Goal: Task Accomplishment & Management: Complete application form

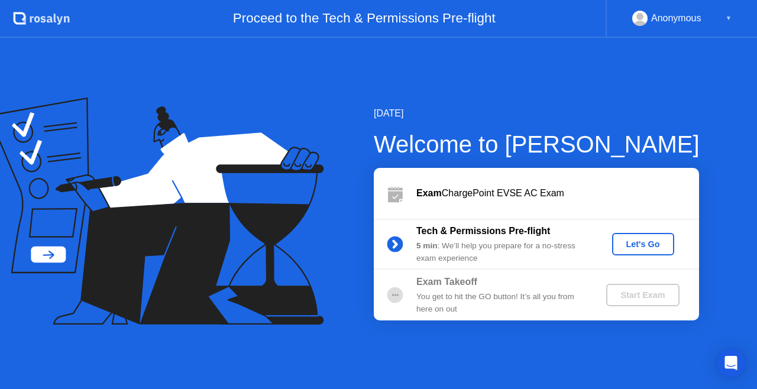
click at [640, 241] on div "Let's Go" at bounding box center [643, 243] width 53 height 9
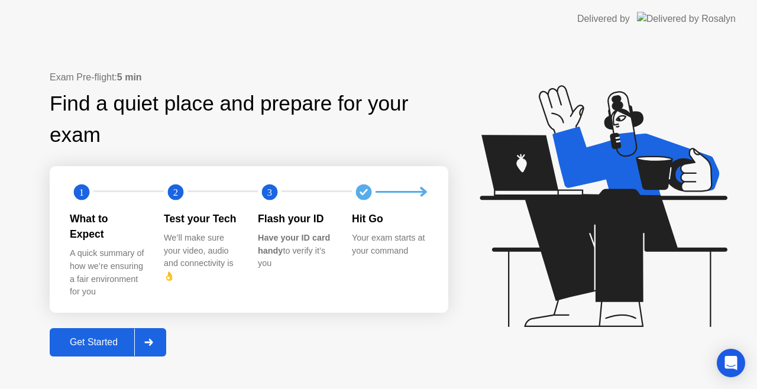
click at [103, 328] on button "Get Started" at bounding box center [108, 342] width 116 height 28
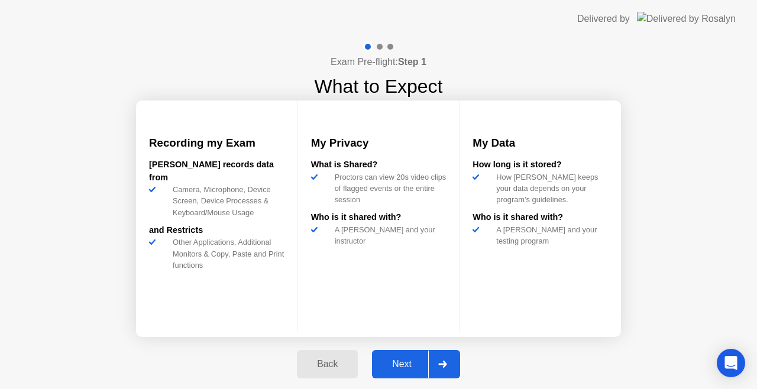
click at [401, 359] on div "Next" at bounding box center [401, 364] width 53 height 11
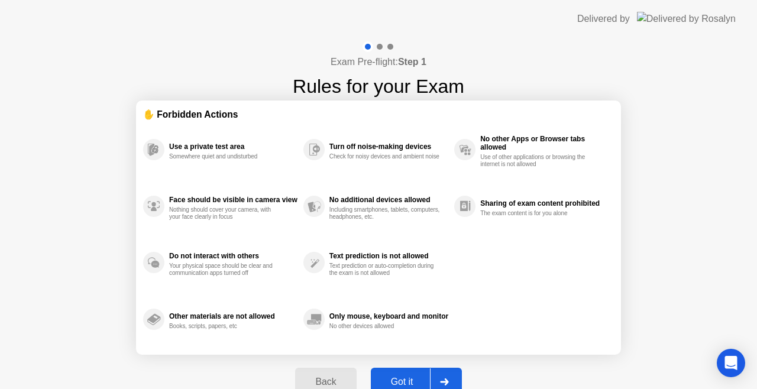
click at [387, 370] on button "Got it" at bounding box center [416, 382] width 91 height 28
select select "**********"
select select "*******"
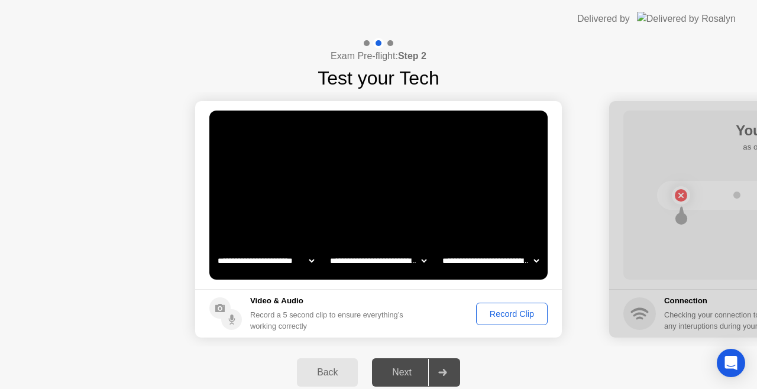
click at [492, 310] on div "Record Clip" at bounding box center [511, 313] width 63 height 9
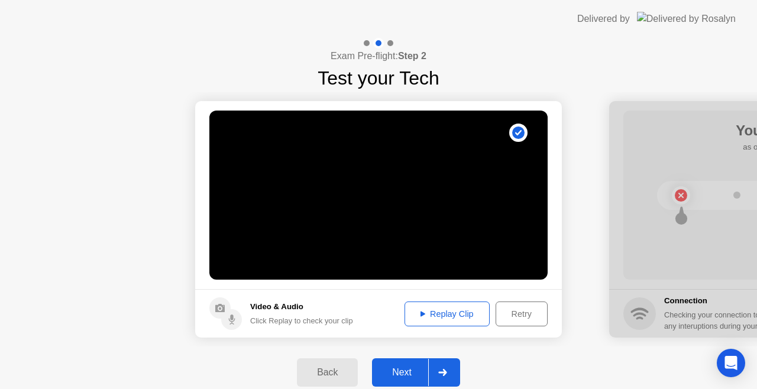
click at [459, 319] on div "Replay Clip" at bounding box center [446, 313] width 77 height 9
click at [408, 372] on div "Next" at bounding box center [401, 372] width 53 height 11
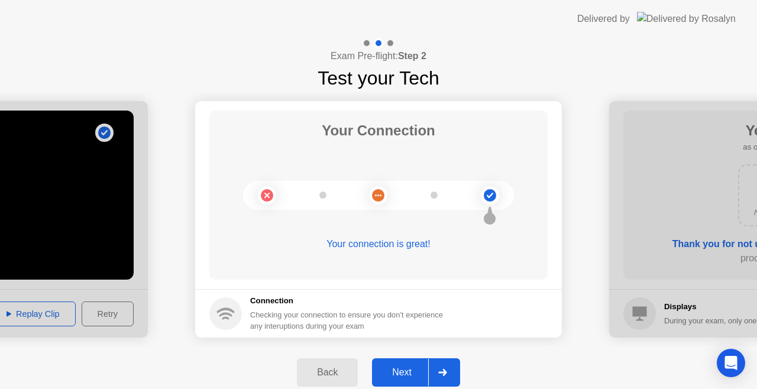
click at [391, 373] on div "Next" at bounding box center [401, 372] width 53 height 11
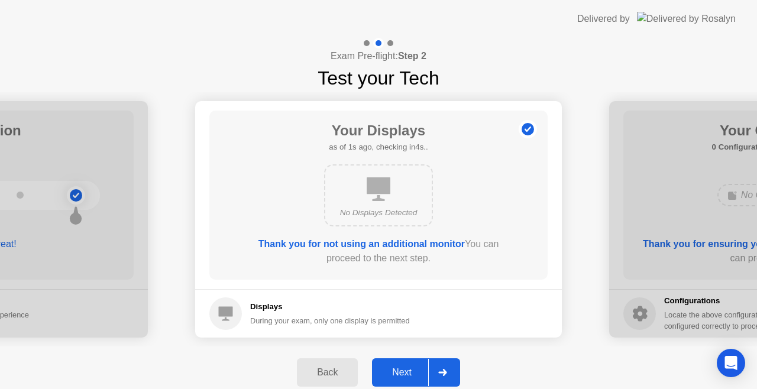
click at [388, 363] on button "Next" at bounding box center [416, 372] width 88 height 28
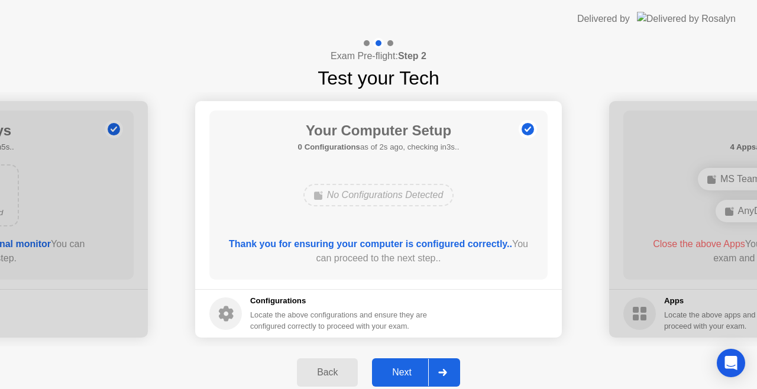
click at [395, 369] on div "Next" at bounding box center [401, 372] width 53 height 11
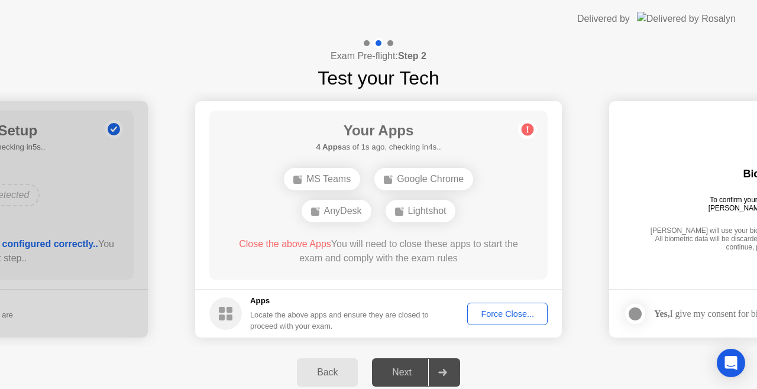
click at [495, 314] on div "Force Close..." at bounding box center [507, 313] width 72 height 9
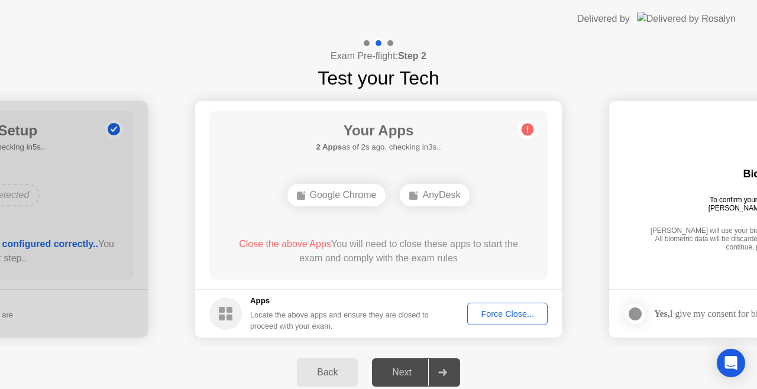
click at [495, 313] on div "Force Close..." at bounding box center [507, 313] width 72 height 9
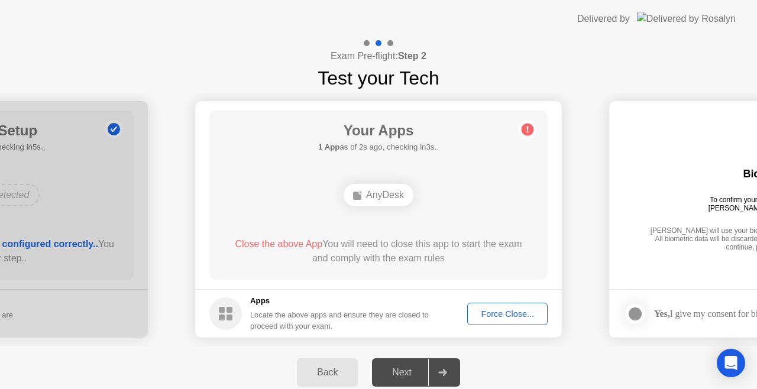
click at [528, 67] on div "Exam Pre-flight: Step 2 Test your Tech" at bounding box center [378, 65] width 757 height 54
click at [494, 323] on button "Force Close..." at bounding box center [507, 314] width 80 height 22
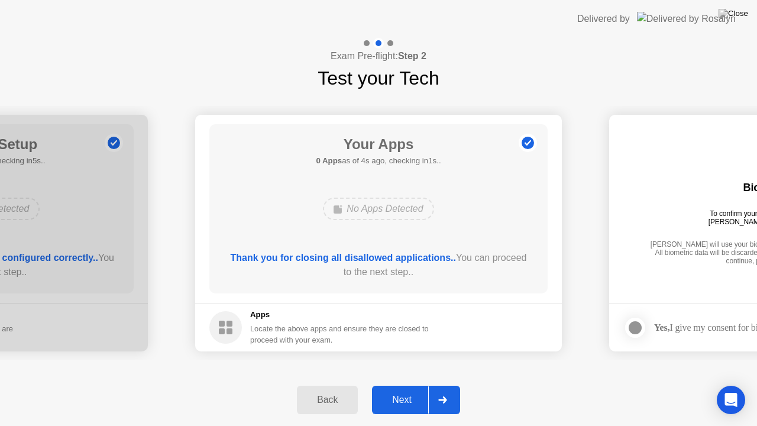
click at [397, 388] on div "Next" at bounding box center [401, 399] width 53 height 11
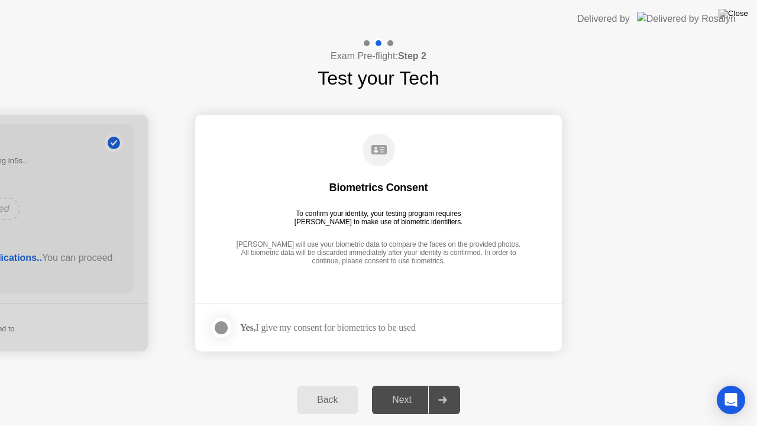
click at [228, 331] on div at bounding box center [221, 327] width 14 height 14
click at [398, 388] on button "Next" at bounding box center [416, 399] width 88 height 28
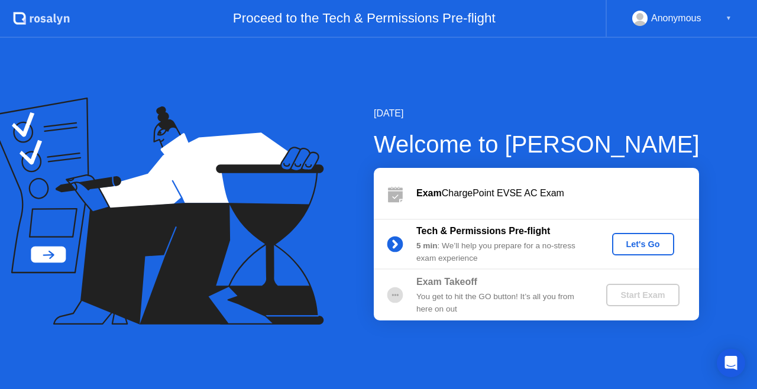
click at [632, 241] on div "Let's Go" at bounding box center [643, 243] width 53 height 9
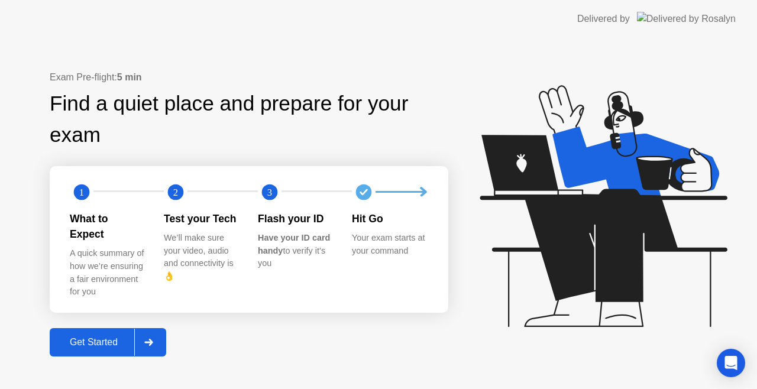
click at [95, 337] on div "Get Started" at bounding box center [93, 342] width 81 height 11
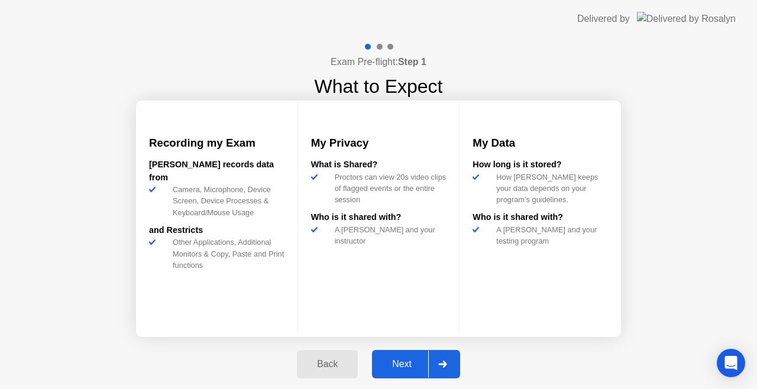
click at [405, 359] on div "Next" at bounding box center [401, 364] width 53 height 11
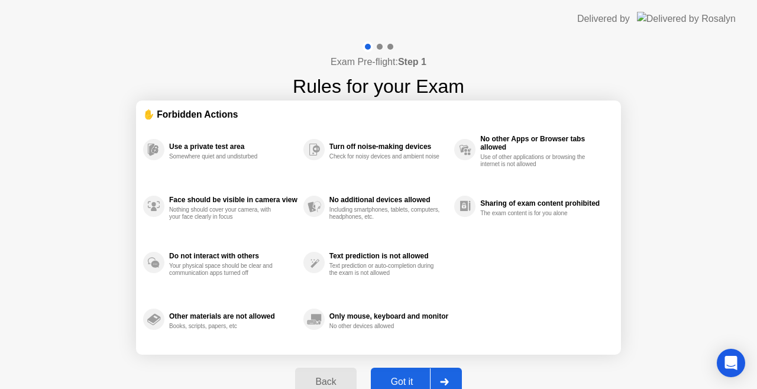
drag, startPoint x: 405, startPoint y: 358, endPoint x: 405, endPoint y: 372, distance: 14.2
click at [405, 372] on div "Back Got it" at bounding box center [378, 382] width 180 height 54
click at [405, 372] on button "Got it" at bounding box center [416, 382] width 91 height 28
select select "Available cameras"
select select "Available speakers"
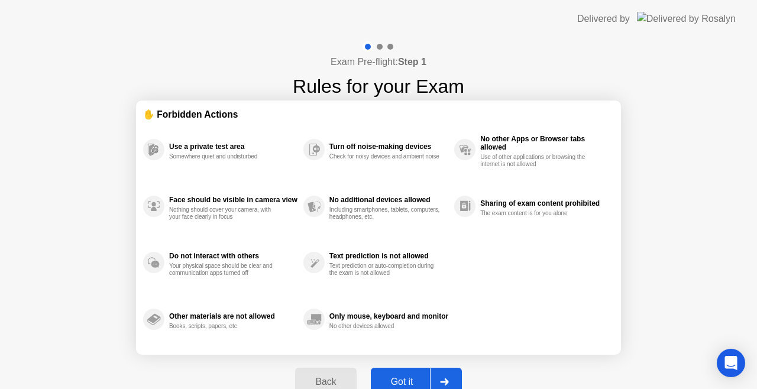
select select "Available microphones"
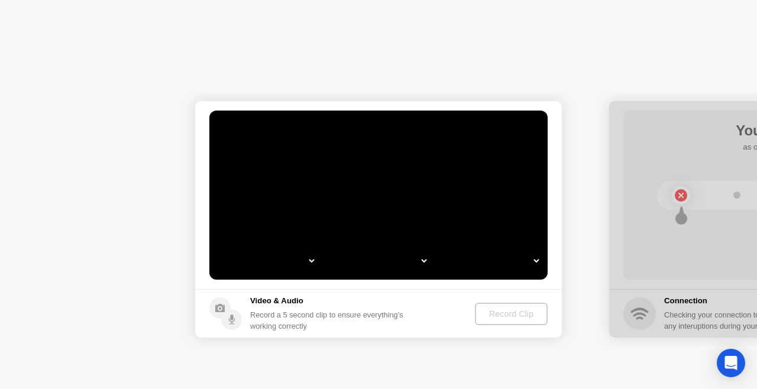
select select "*"
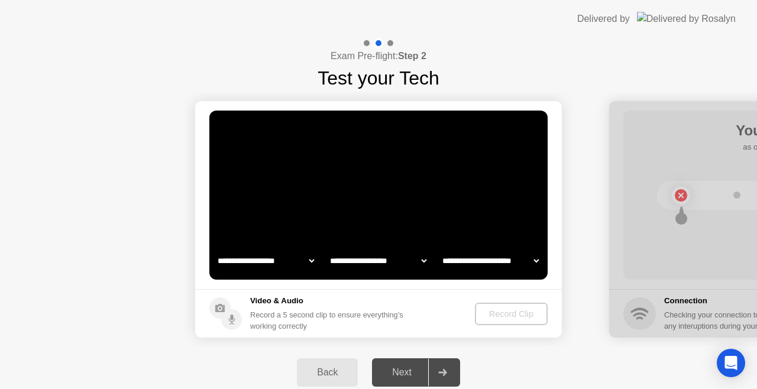
select select "**********"
select select "*******"
click at [485, 310] on div "Record Clip" at bounding box center [511, 313] width 63 height 9
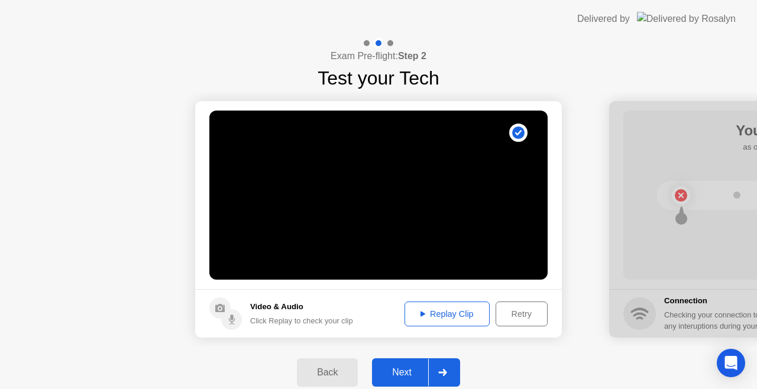
click at [462, 313] on div "Replay Clip" at bounding box center [446, 313] width 77 height 9
click at [403, 367] on div "Next" at bounding box center [401, 372] width 53 height 11
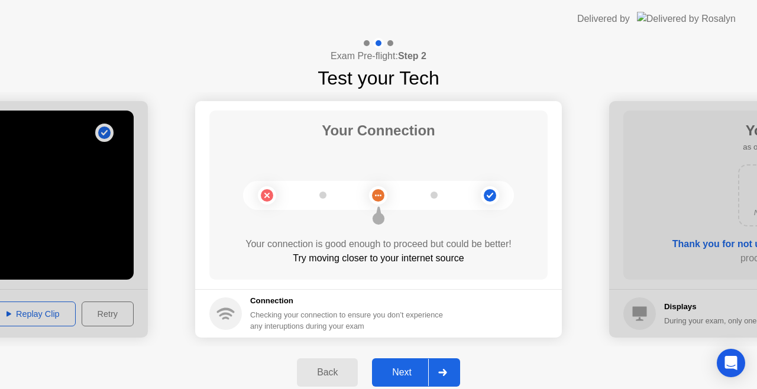
click at [401, 367] on div "Next" at bounding box center [401, 372] width 53 height 11
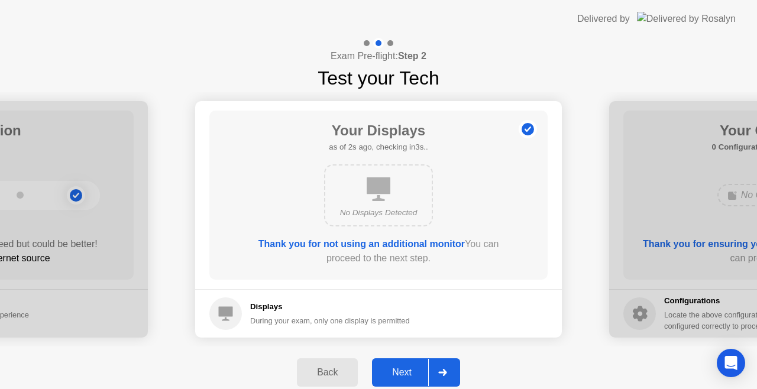
click at [401, 367] on div "Next" at bounding box center [401, 372] width 53 height 11
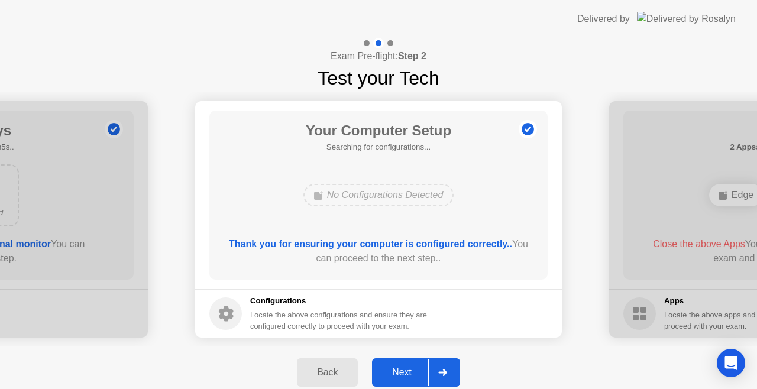
click at [401, 367] on div "Next" at bounding box center [401, 372] width 53 height 11
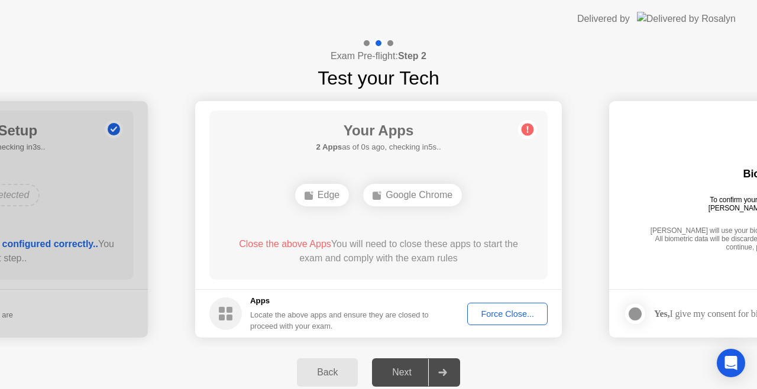
click at [488, 313] on div "Force Close..." at bounding box center [507, 313] width 72 height 9
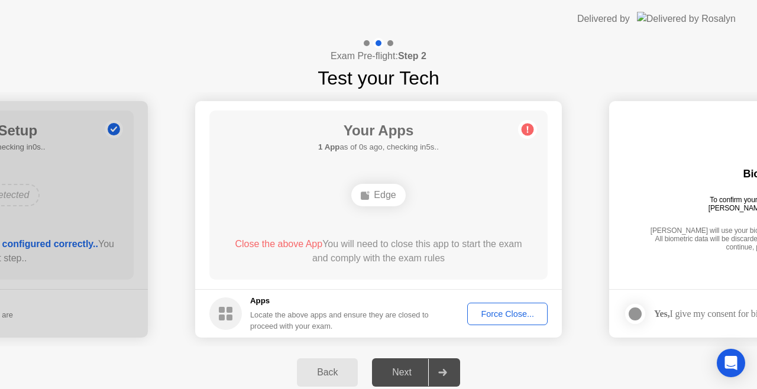
click at [484, 309] on div "Force Close..." at bounding box center [507, 313] width 72 height 9
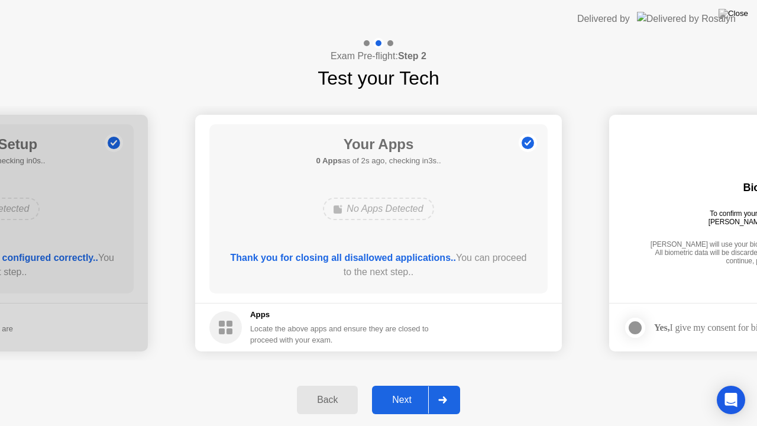
click at [408, 388] on button "Next" at bounding box center [416, 399] width 88 height 28
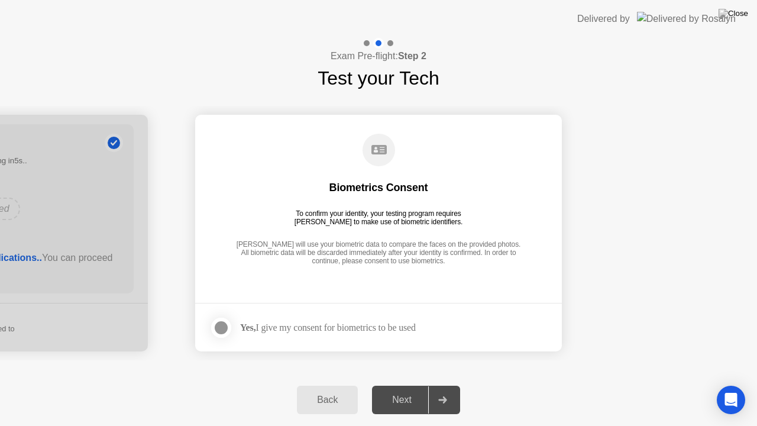
click at [220, 324] on div at bounding box center [221, 327] width 14 height 14
click at [398, 388] on div "Next" at bounding box center [401, 399] width 53 height 11
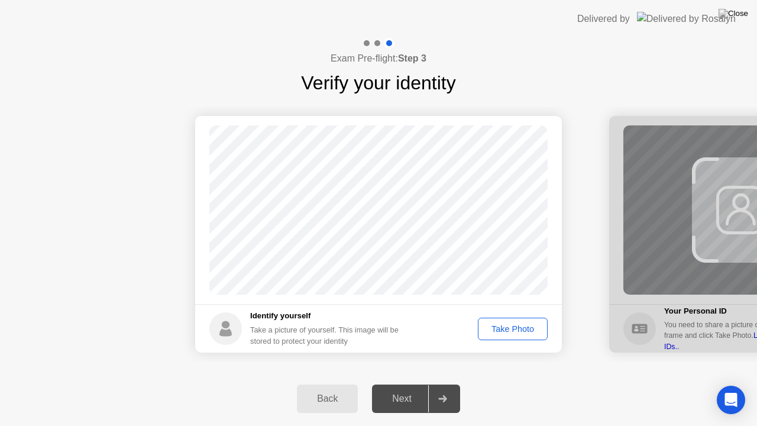
click at [505, 319] on button "Take Photo" at bounding box center [513, 328] width 70 height 22
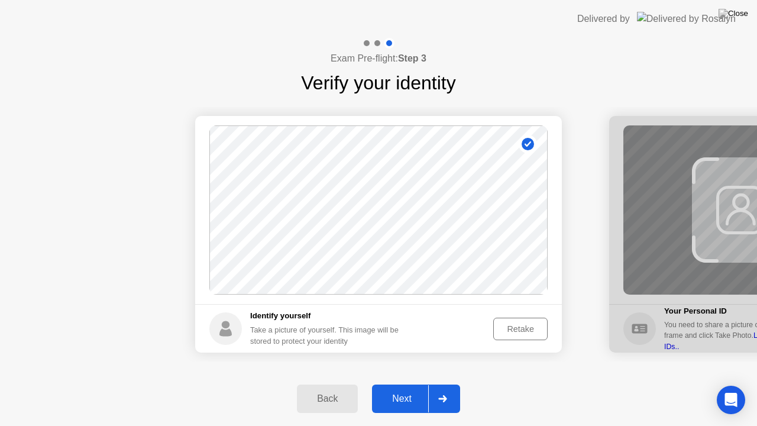
click at [395, 388] on div "Next" at bounding box center [401, 398] width 53 height 11
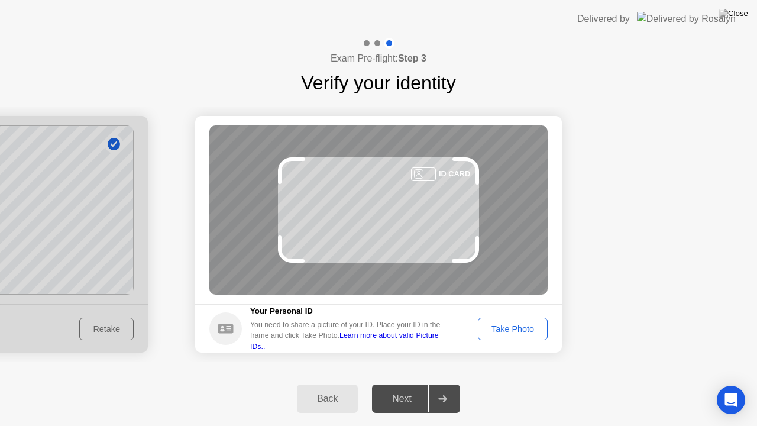
click at [492, 335] on button "Take Photo" at bounding box center [513, 328] width 70 height 22
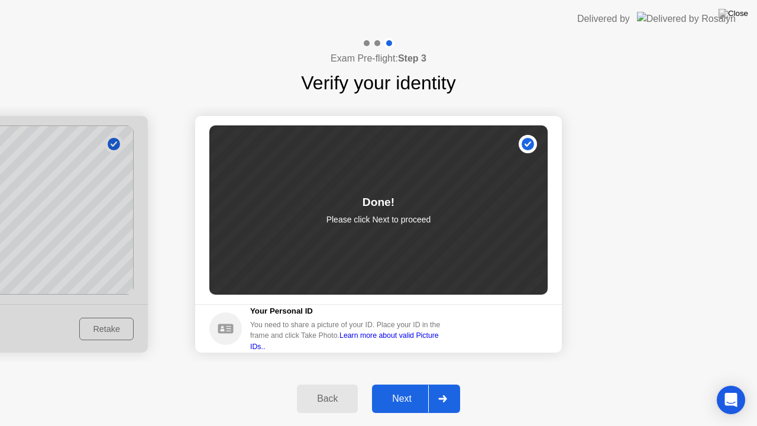
click at [388, 388] on div "Next" at bounding box center [401, 398] width 53 height 11
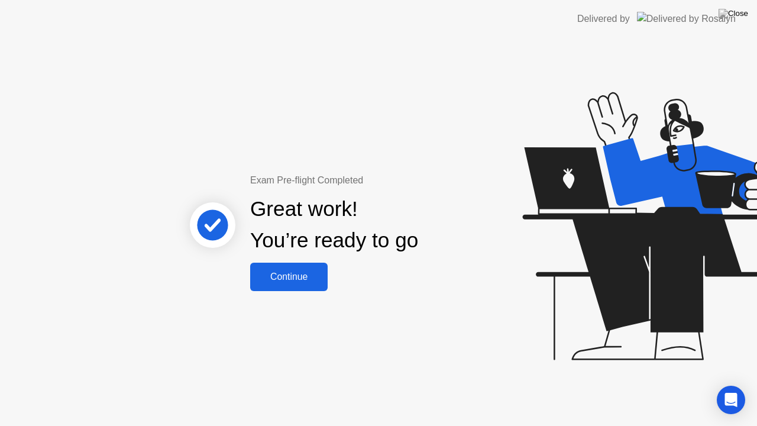
click at [298, 267] on button "Continue" at bounding box center [288, 276] width 77 height 28
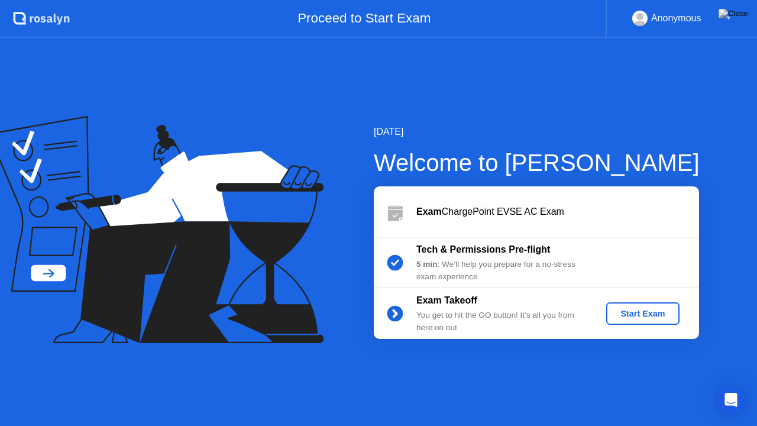
click at [627, 309] on div "Start Exam" at bounding box center [642, 313] width 63 height 9
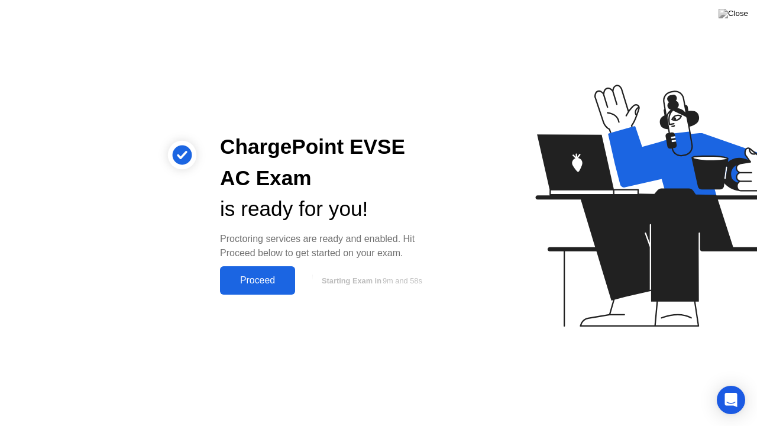
click at [272, 283] on div "Proceed" at bounding box center [257, 280] width 68 height 11
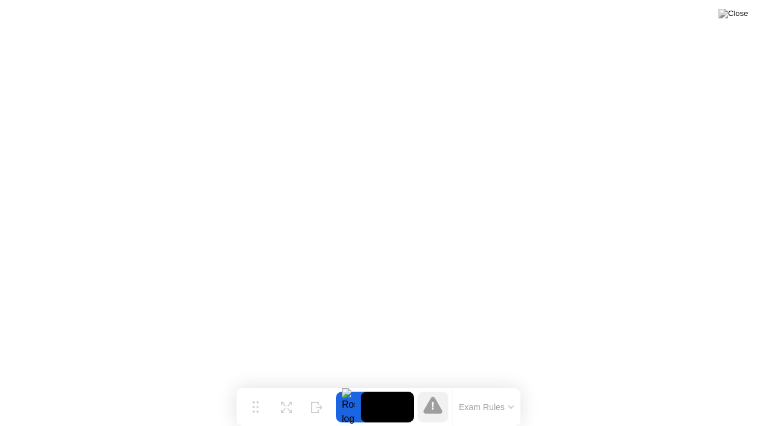
click at [481, 388] on button "Exam Rules" at bounding box center [486, 406] width 63 height 11
